Goal: Navigation & Orientation: Find specific page/section

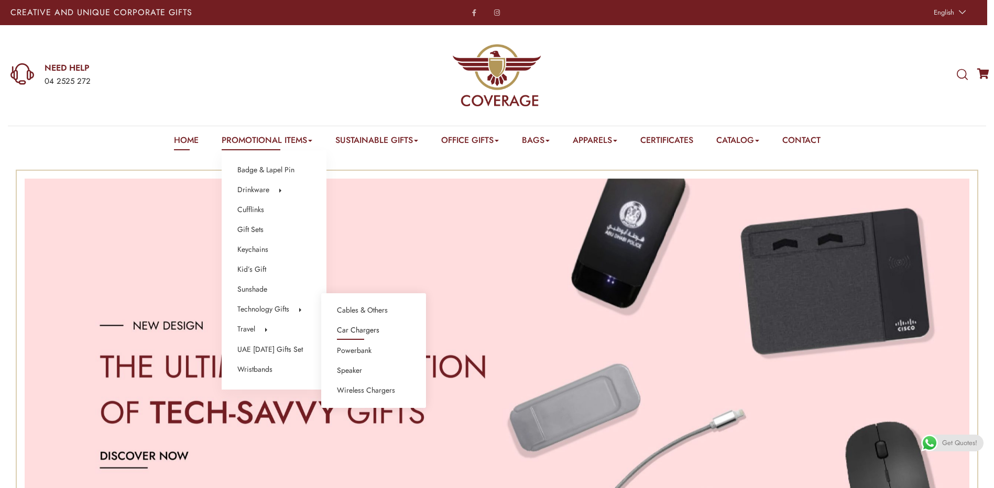
click at [366, 332] on link "Car Chargers" at bounding box center [358, 331] width 42 height 14
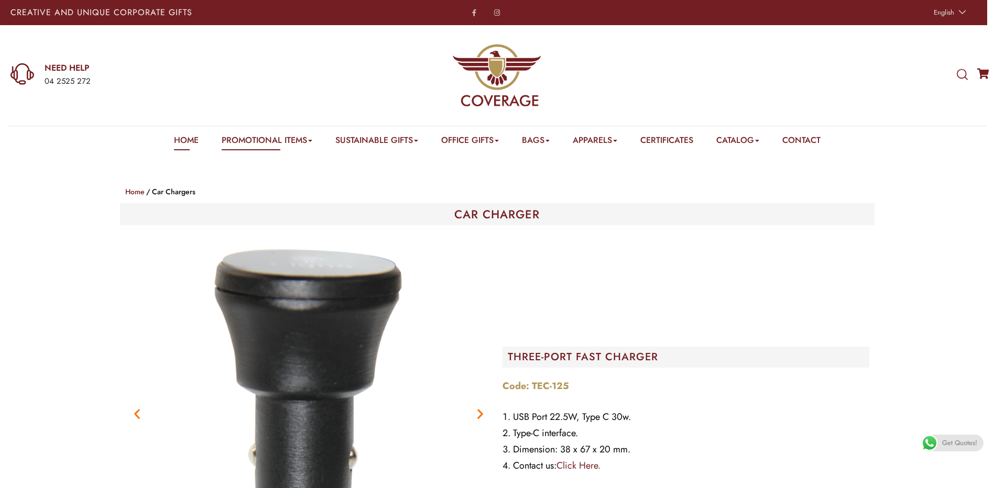
click at [180, 141] on link "Home" at bounding box center [186, 142] width 25 height 16
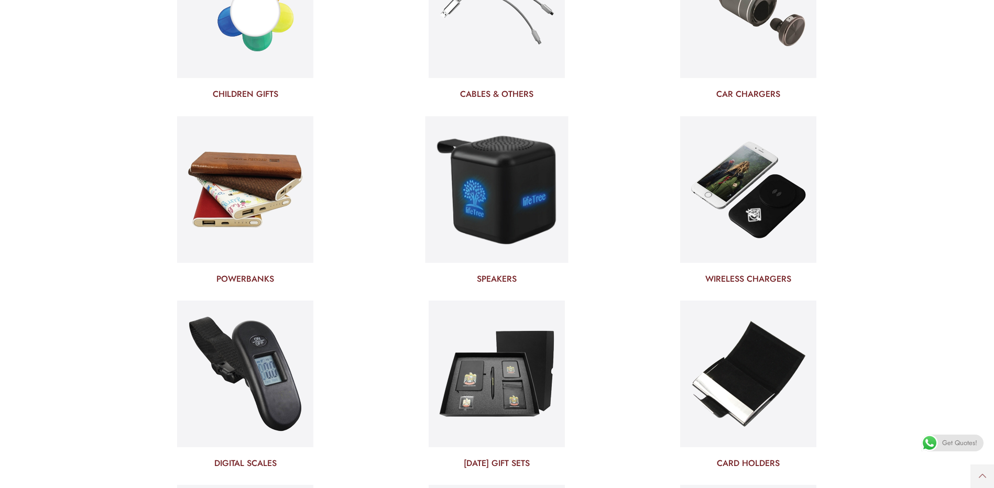
scroll to position [3248, 0]
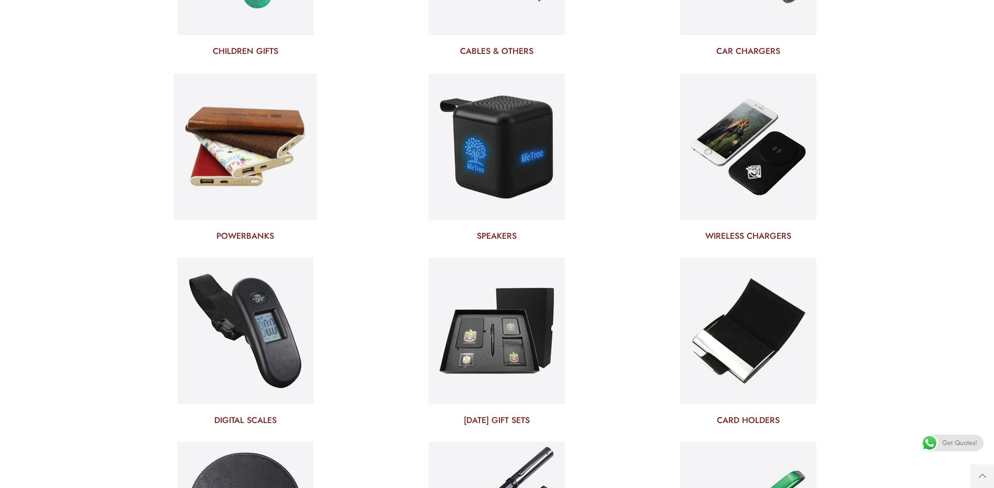
click at [265, 148] on img at bounding box center [245, 147] width 143 height 154
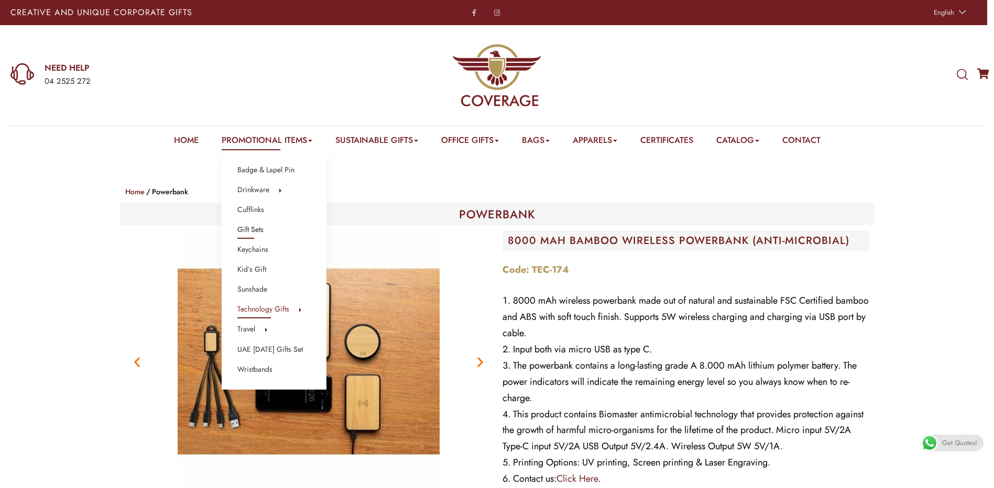
click at [248, 228] on link "Gift Sets" at bounding box center [250, 230] width 26 height 14
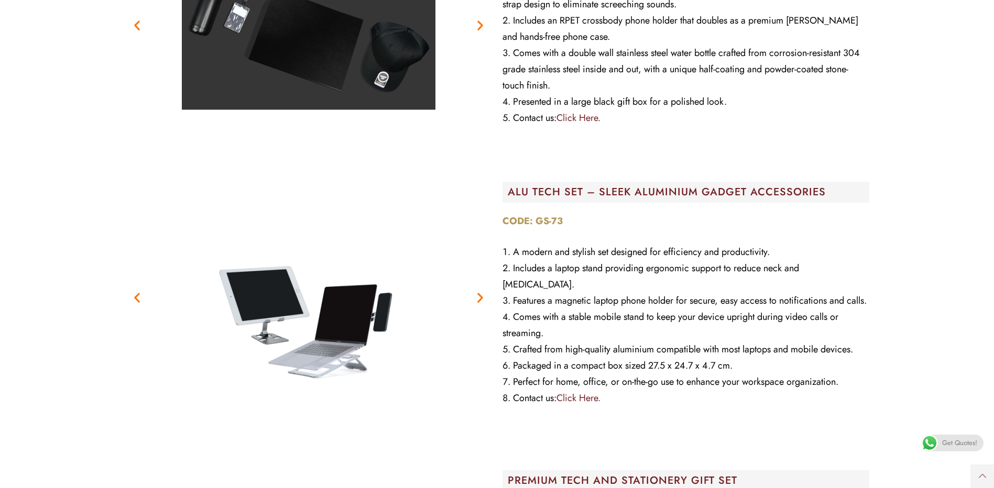
scroll to position [5920, 0]
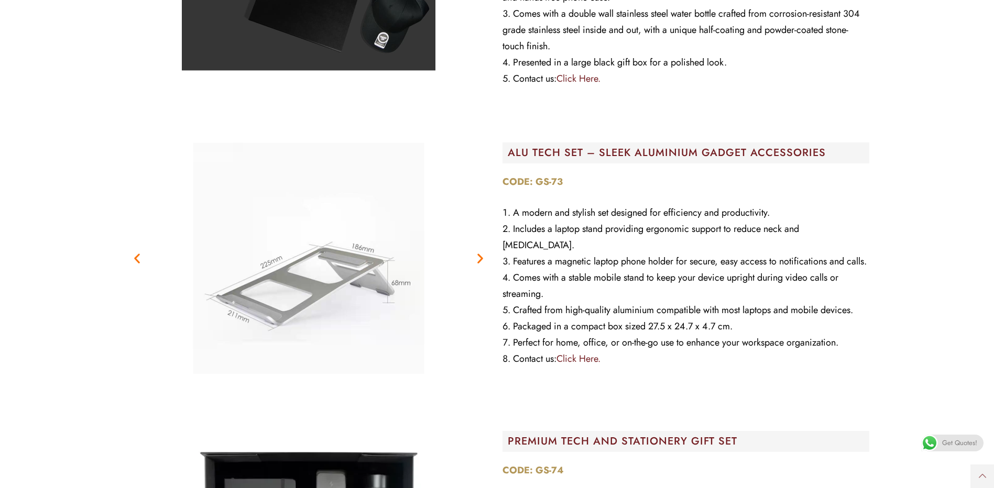
click at [477, 260] on icon "Next slide" at bounding box center [480, 257] width 13 height 13
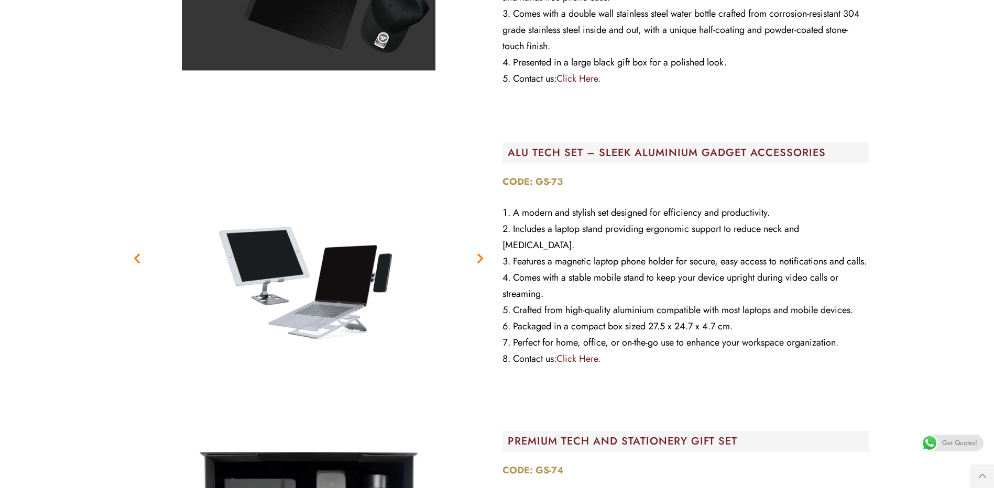
click at [477, 260] on icon "Next slide" at bounding box center [480, 257] width 13 height 13
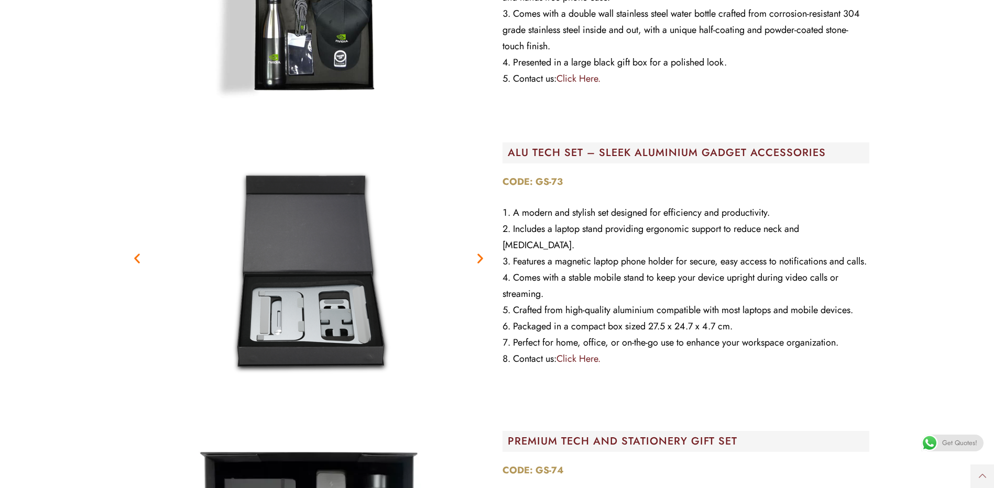
click at [477, 260] on icon "Next slide" at bounding box center [480, 257] width 13 height 13
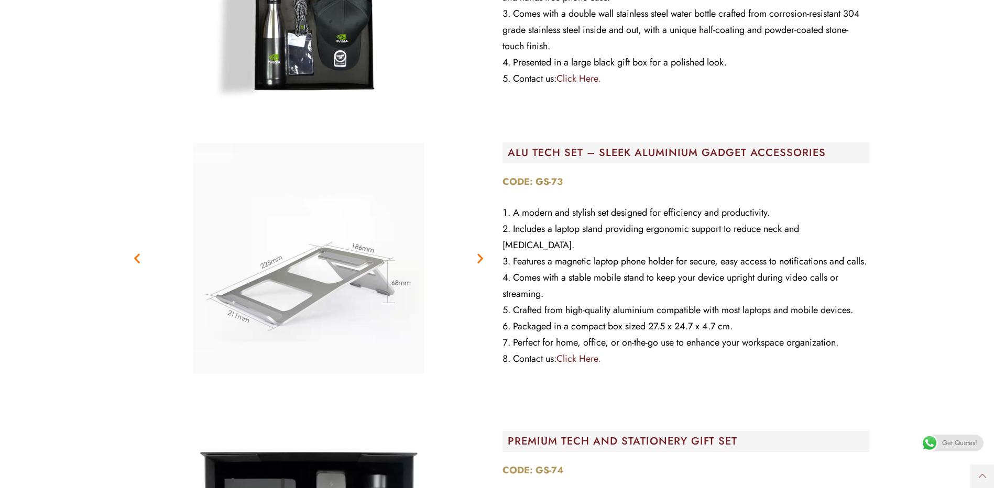
click at [477, 260] on icon "Next slide" at bounding box center [480, 257] width 13 height 13
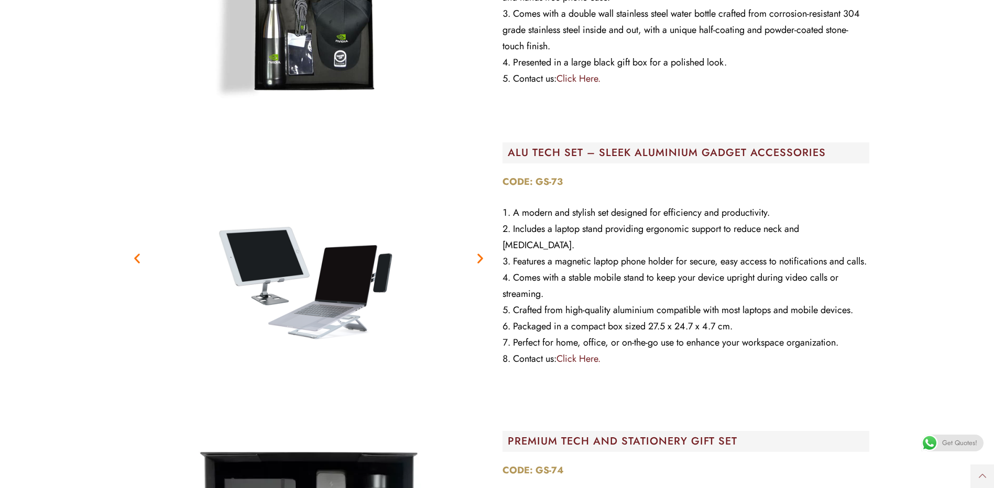
click at [477, 260] on icon "Next slide" at bounding box center [480, 257] width 13 height 13
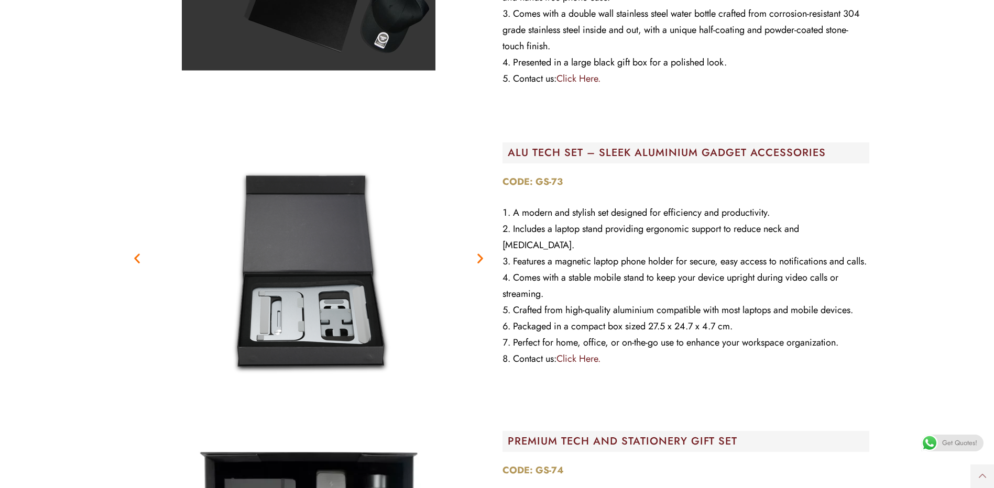
click at [477, 260] on icon "Next slide" at bounding box center [480, 257] width 13 height 13
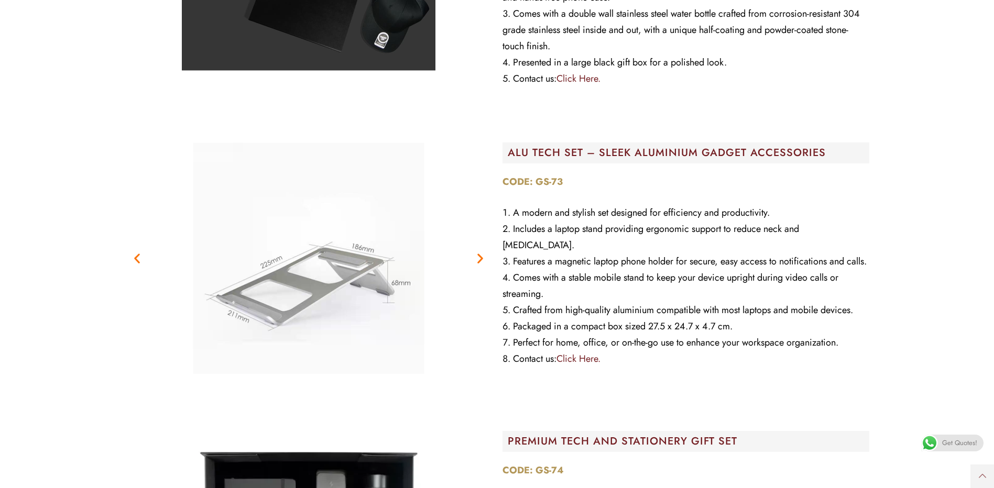
click at [477, 260] on icon "Next slide" at bounding box center [480, 257] width 13 height 13
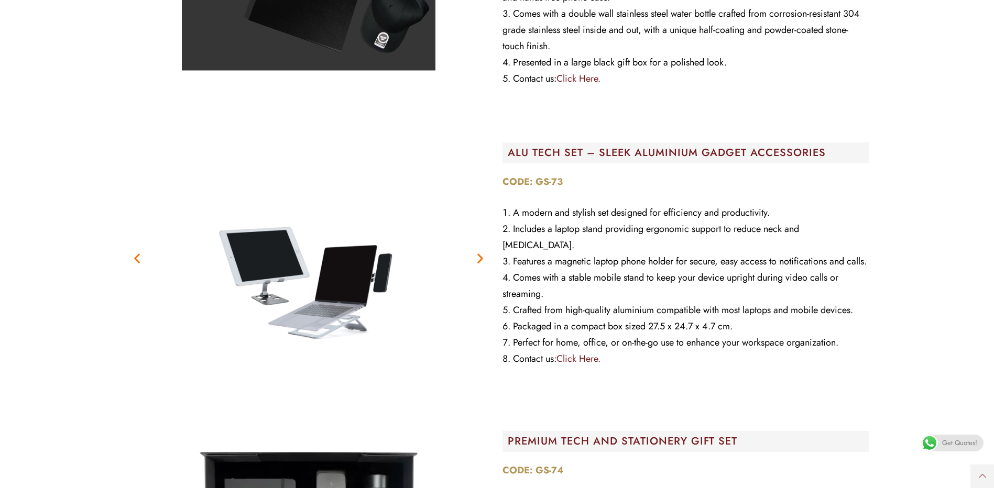
click at [477, 260] on icon "Next slide" at bounding box center [480, 257] width 13 height 13
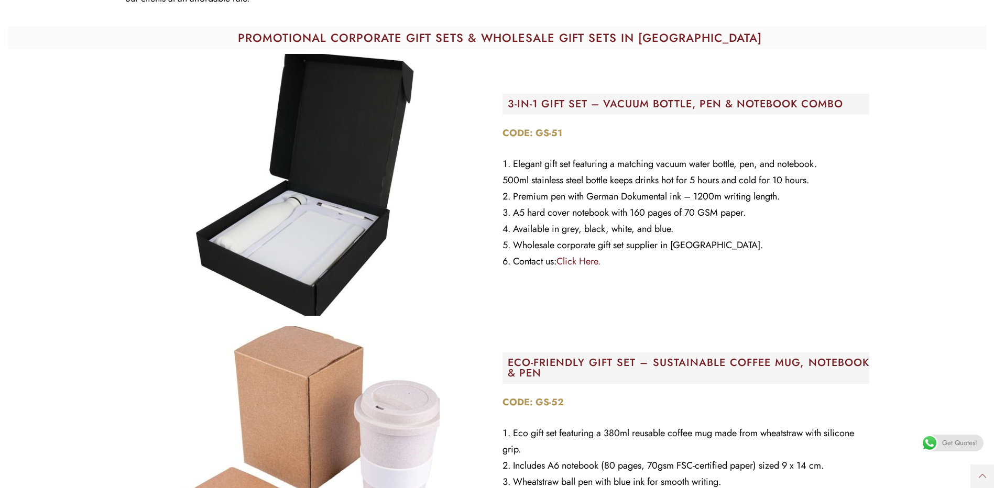
scroll to position [0, 0]
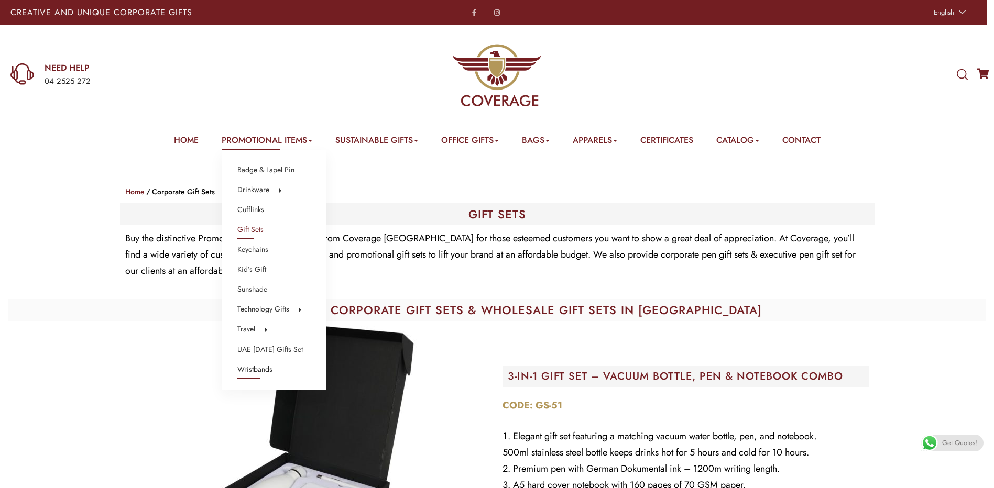
click at [240, 371] on link "Wristbands" at bounding box center [254, 370] width 35 height 14
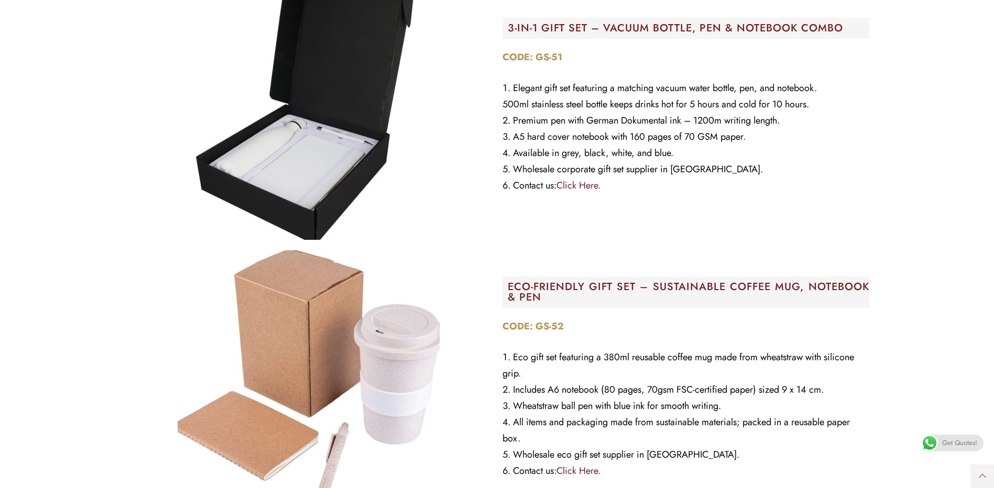
scroll to position [367, 0]
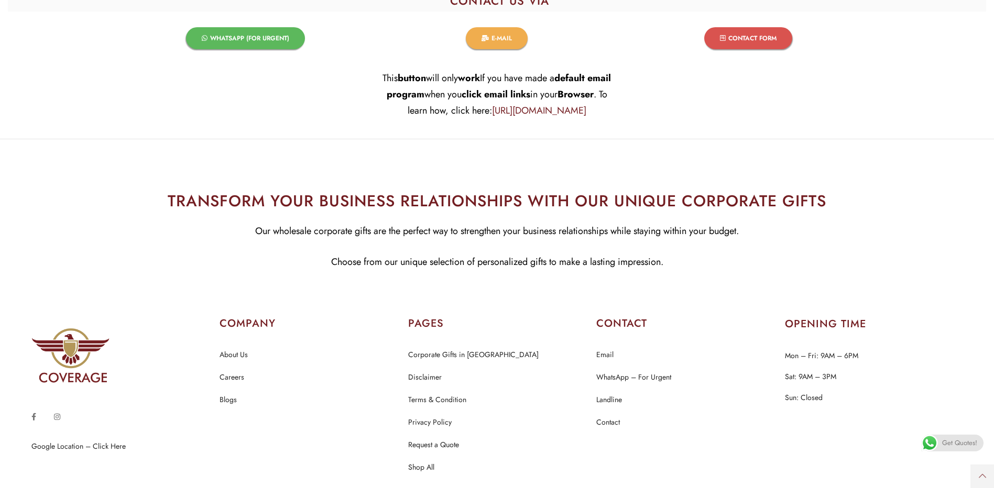
scroll to position [3566, 0]
